Goal: Task Accomplishment & Management: Manage account settings

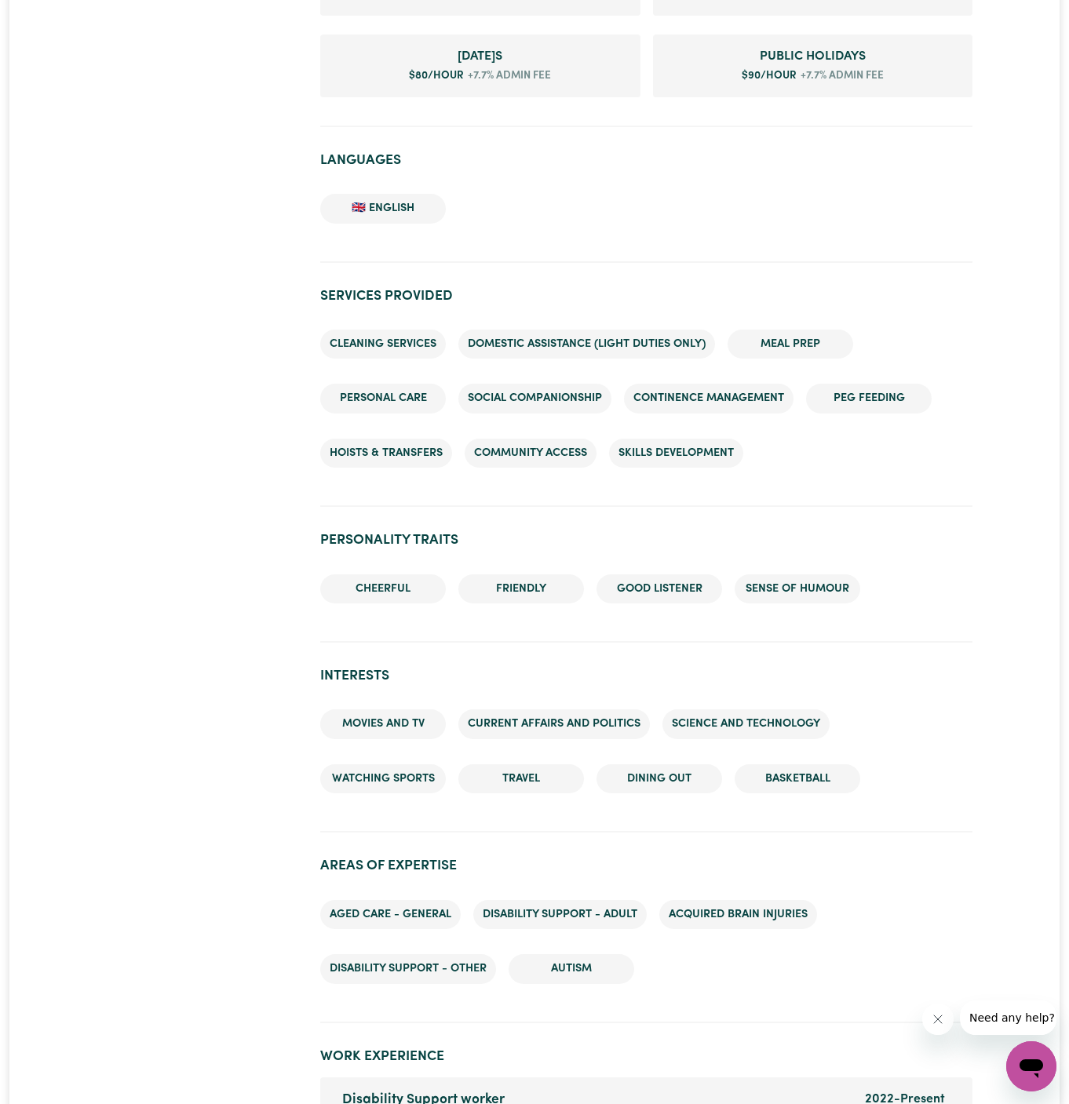
scroll to position [1958, 0]
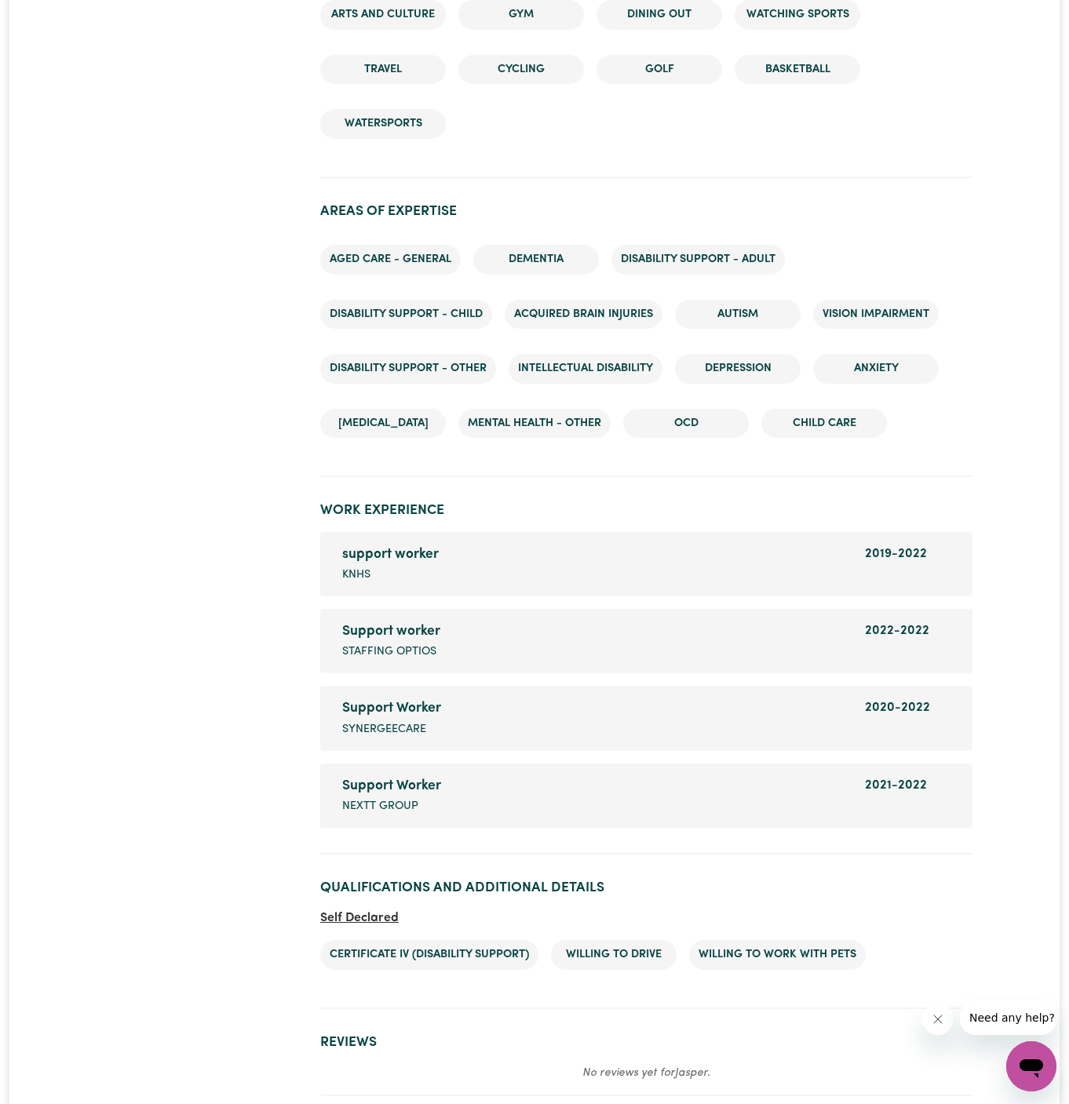
scroll to position [2472, 0]
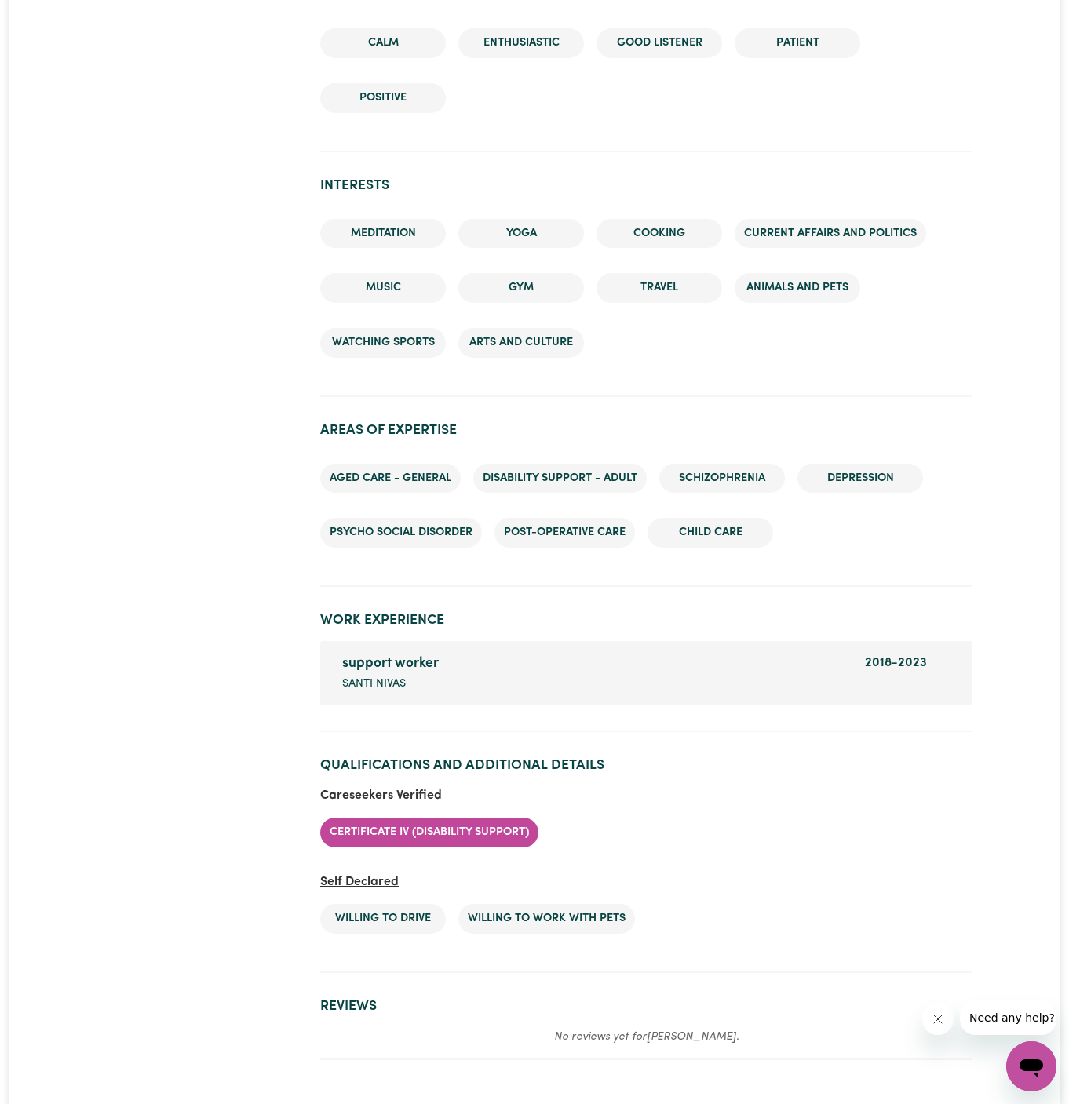
scroll to position [1615, 0]
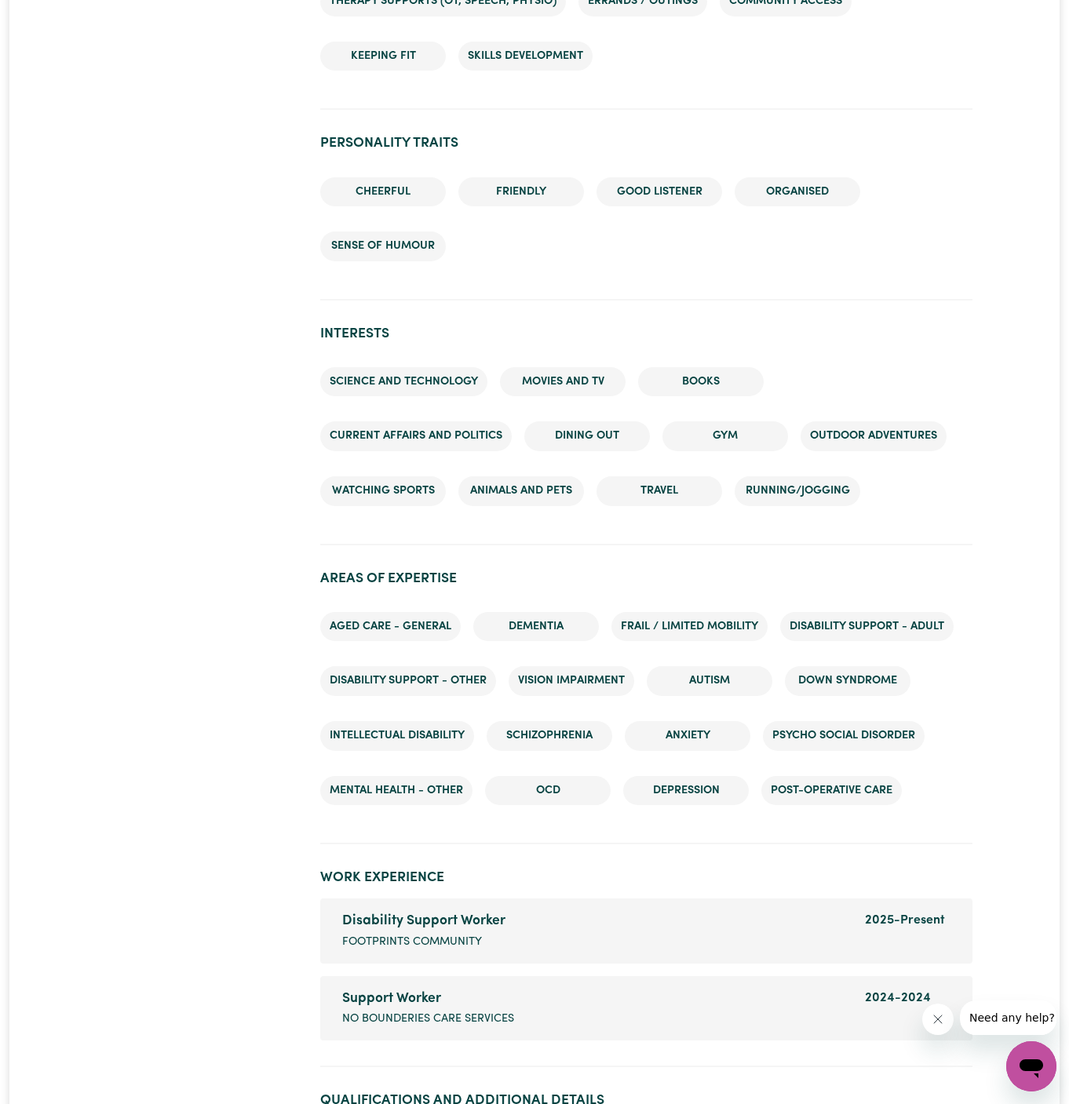
scroll to position [1994, 0]
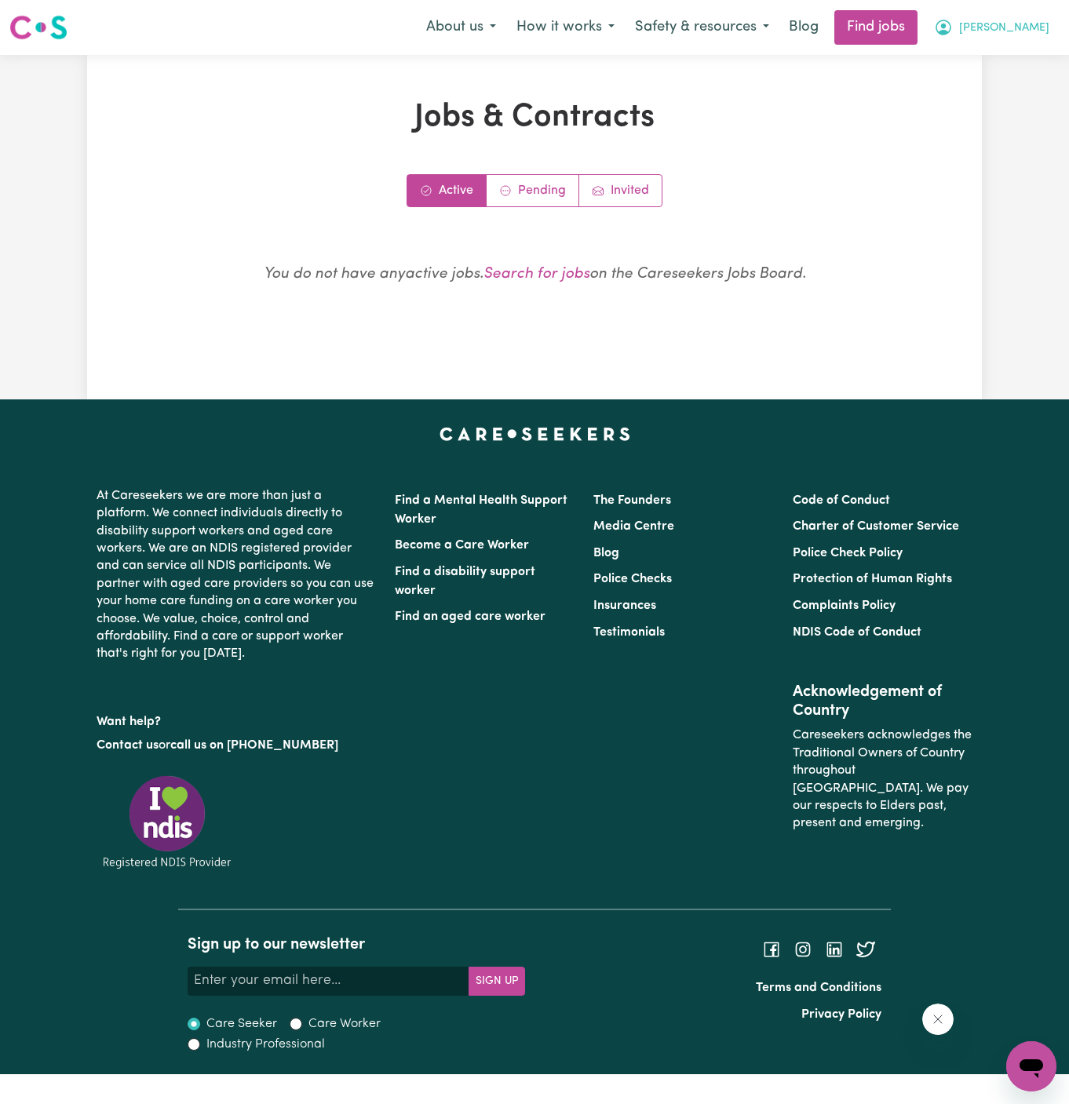
click at [1027, 31] on span "[PERSON_NAME]" at bounding box center [1004, 28] width 90 height 17
click at [1027, 63] on link "My Account" at bounding box center [997, 61] width 124 height 30
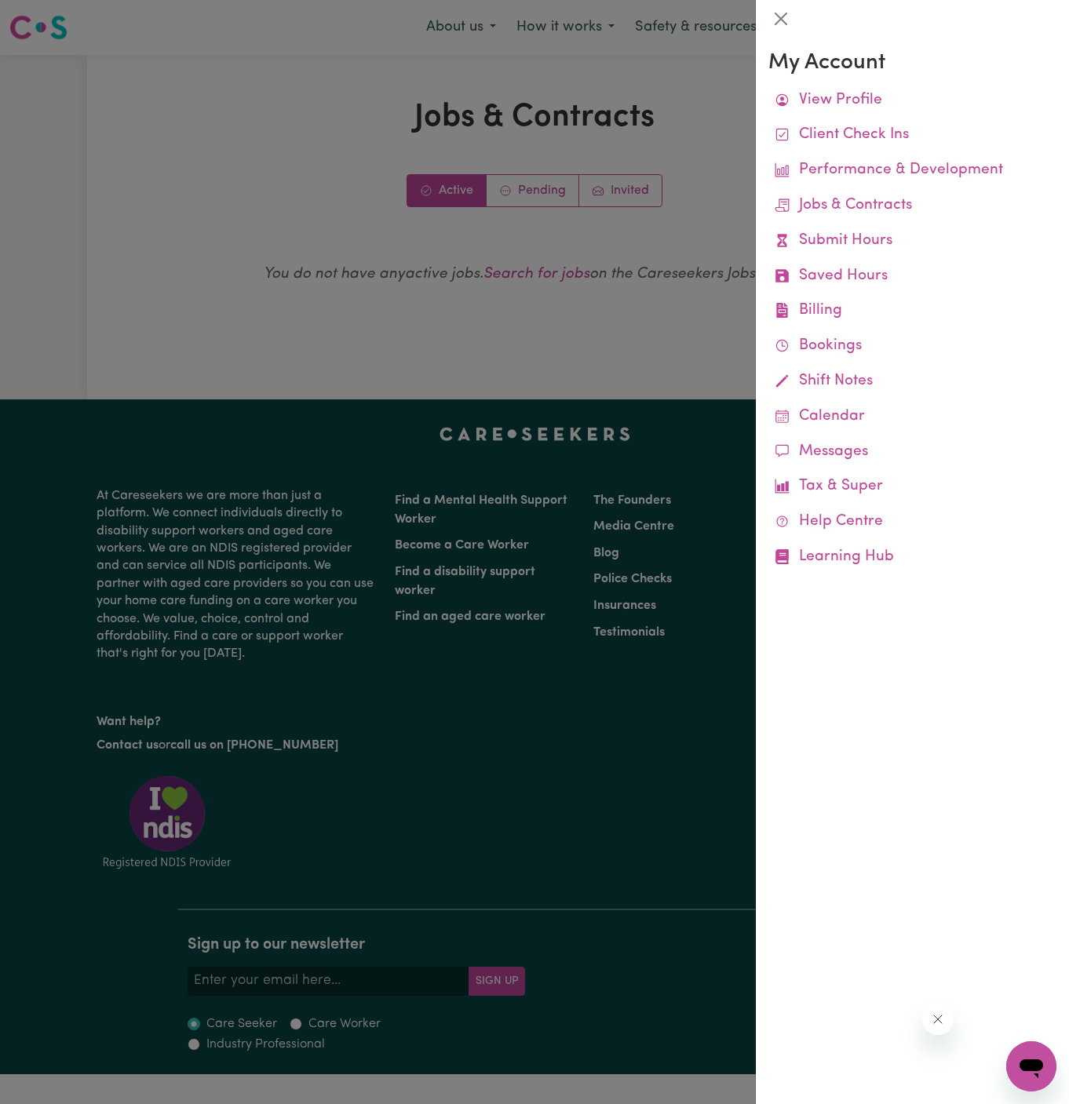
click at [624, 79] on div at bounding box center [534, 552] width 1069 height 1104
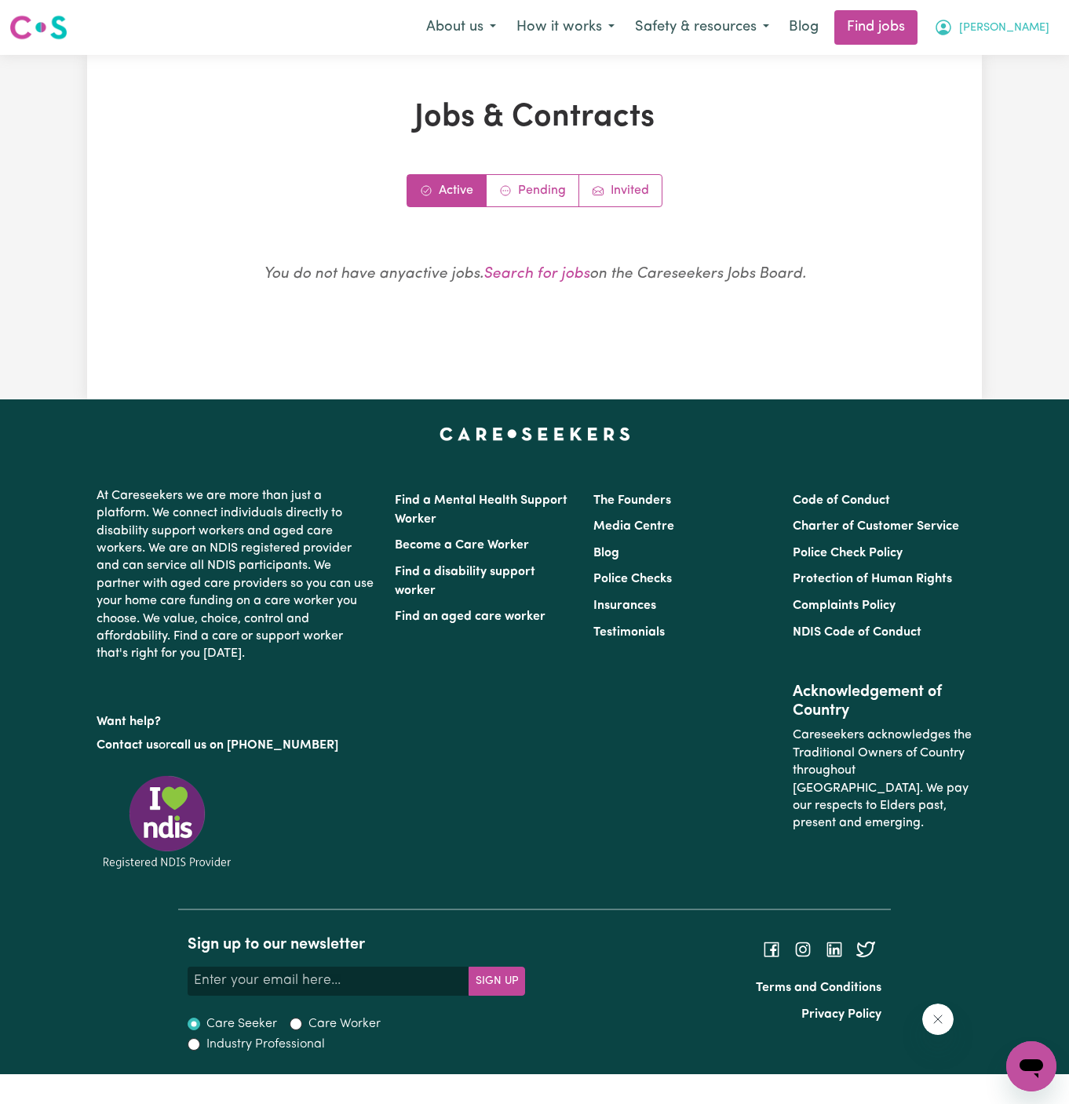
click at [1019, 36] on span "[PERSON_NAME]" at bounding box center [1004, 28] width 90 height 17
click at [1015, 109] on link "Logout" at bounding box center [997, 120] width 124 height 30
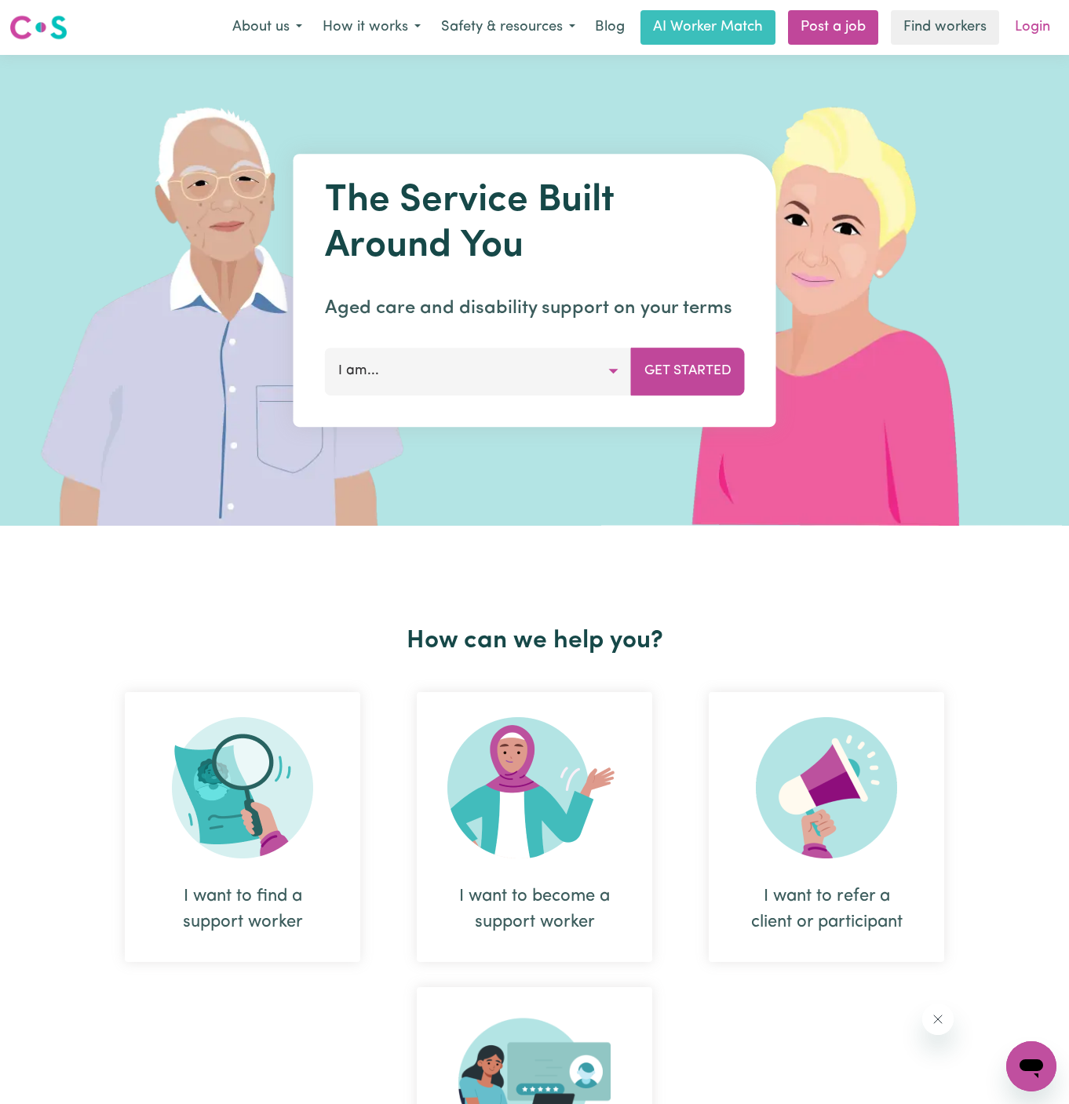
click at [1040, 27] on link "Login" at bounding box center [1032, 27] width 54 height 35
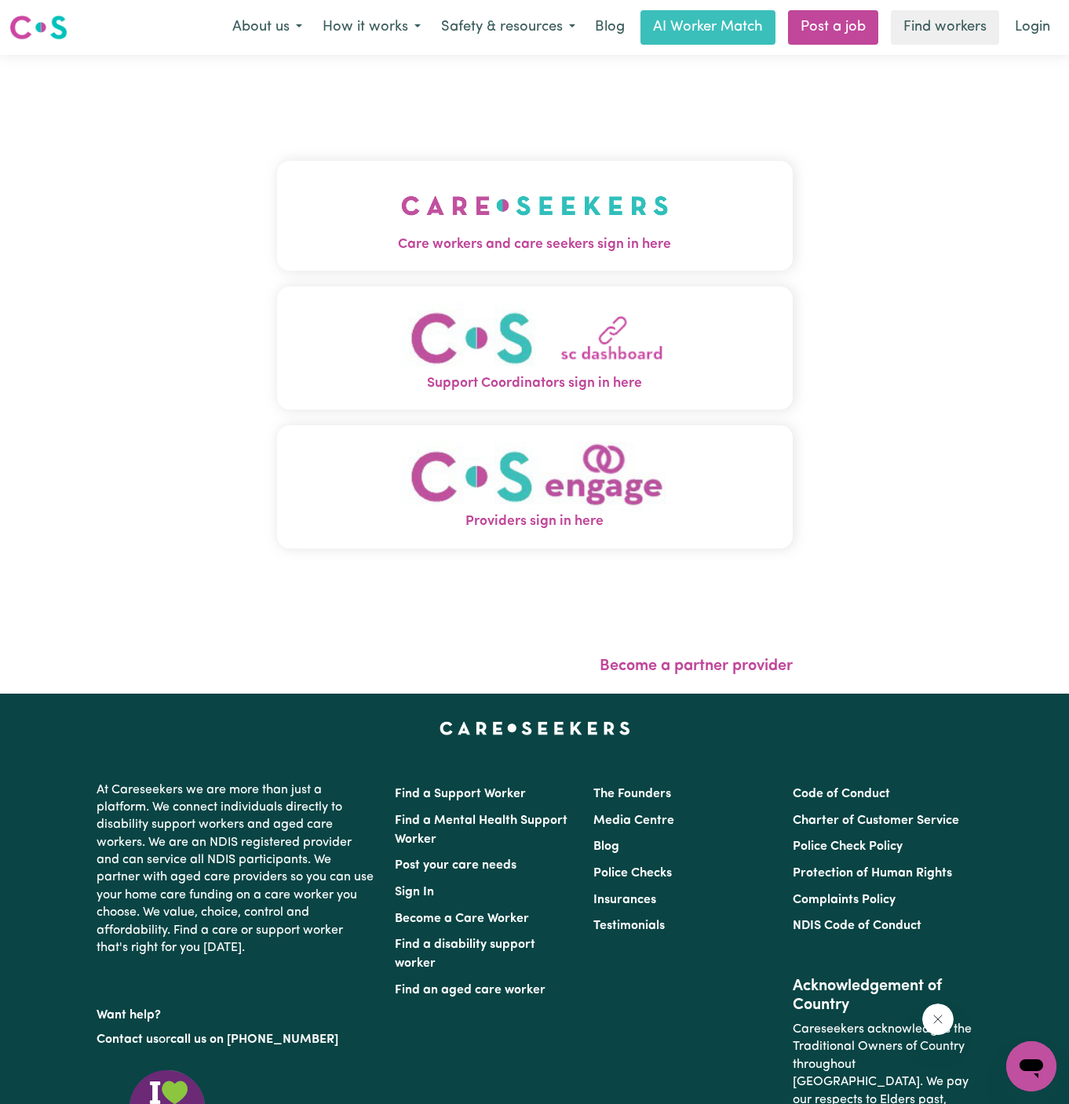
click at [556, 245] on span "Care workers and care seekers sign in here" at bounding box center [535, 245] width 516 height 20
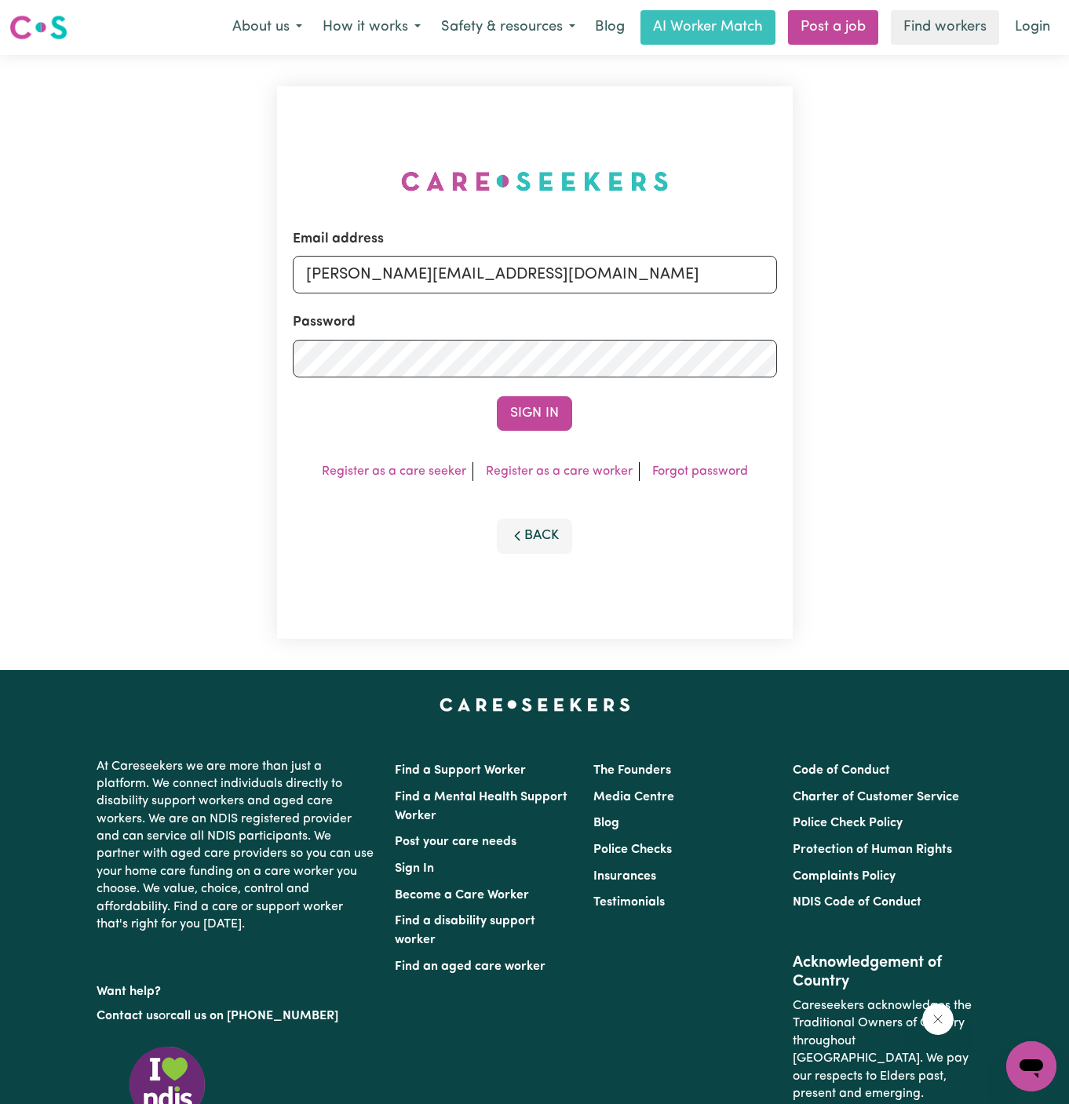
click at [629, 298] on form "Email address [PERSON_NAME][EMAIL_ADDRESS][DOMAIN_NAME] Password Sign In" at bounding box center [535, 330] width 484 height 202
click at [599, 285] on input "[PERSON_NAME][EMAIL_ADDRESS][DOMAIN_NAME]" at bounding box center [535, 275] width 484 height 38
drag, startPoint x: 388, startPoint y: 271, endPoint x: 1051, endPoint y: 269, distance: 663.0
click at [1051, 269] on div "Email address [EMAIL_ADDRESS][DOMAIN_NAME] Password Sign In Register as a care …" at bounding box center [534, 362] width 1069 height 615
type input "[EMAIL_ADDRESS][DOMAIN_NAME]"
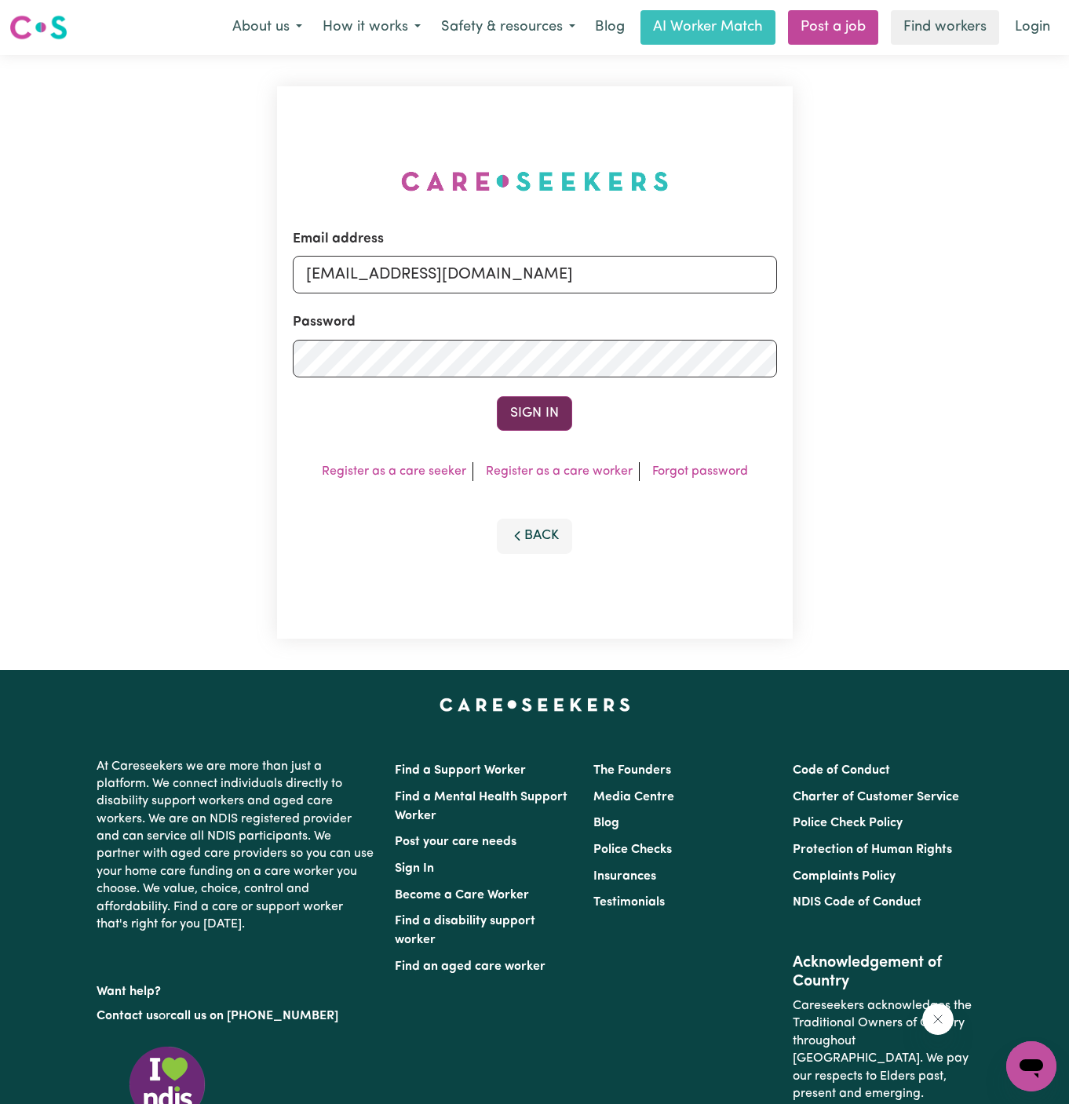
click at [547, 422] on button "Sign In" at bounding box center [534, 413] width 75 height 35
